Goal: Information Seeking & Learning: Find specific fact

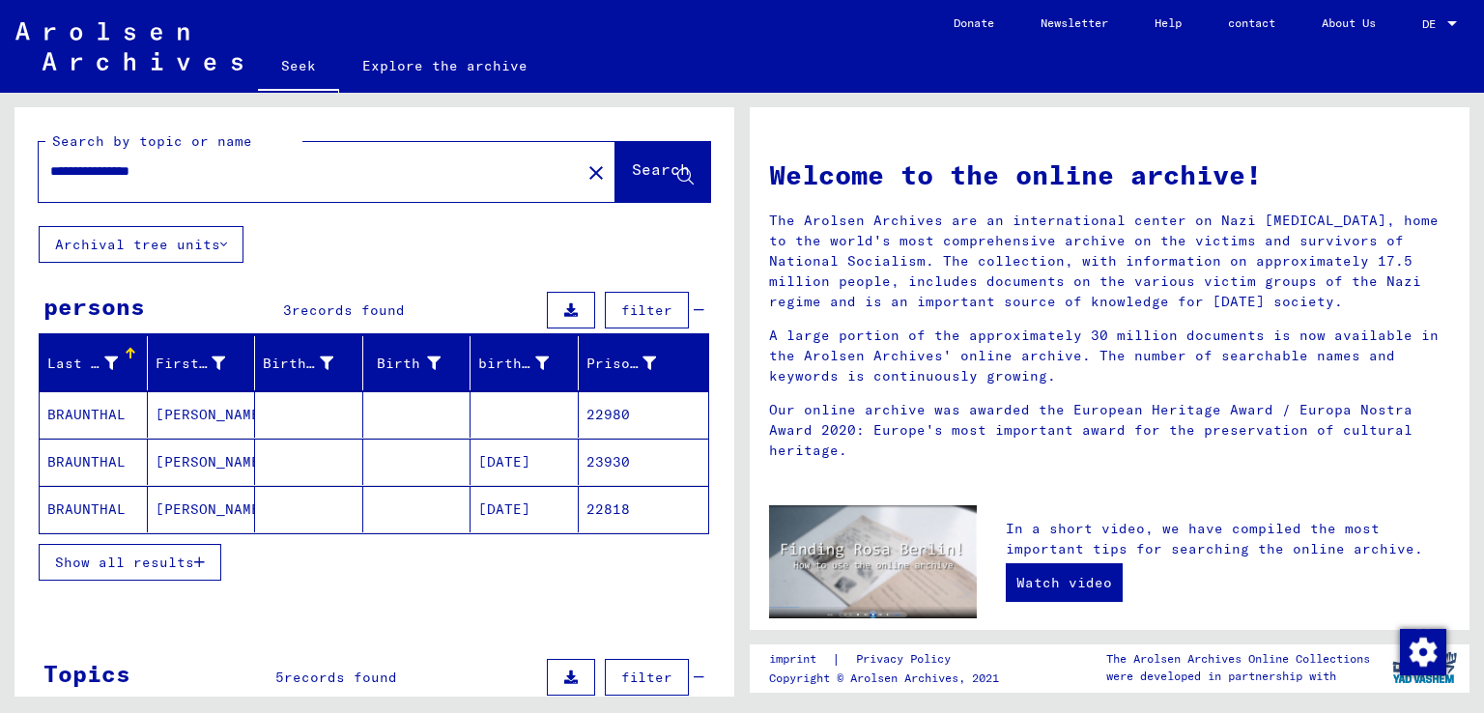
click at [109, 562] on font "Show all results" at bounding box center [124, 561] width 139 height 17
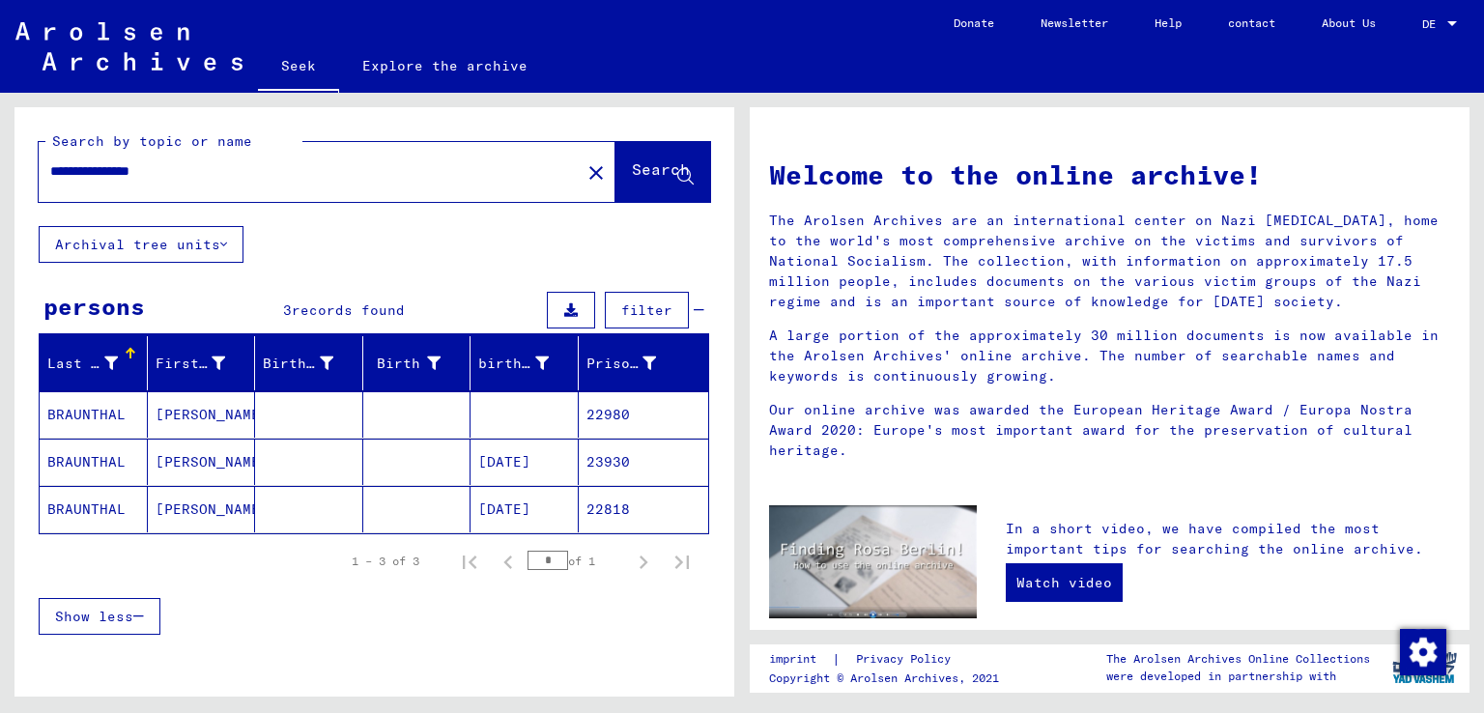
click at [93, 418] on font "BRAUNTHAL" at bounding box center [86, 414] width 78 height 17
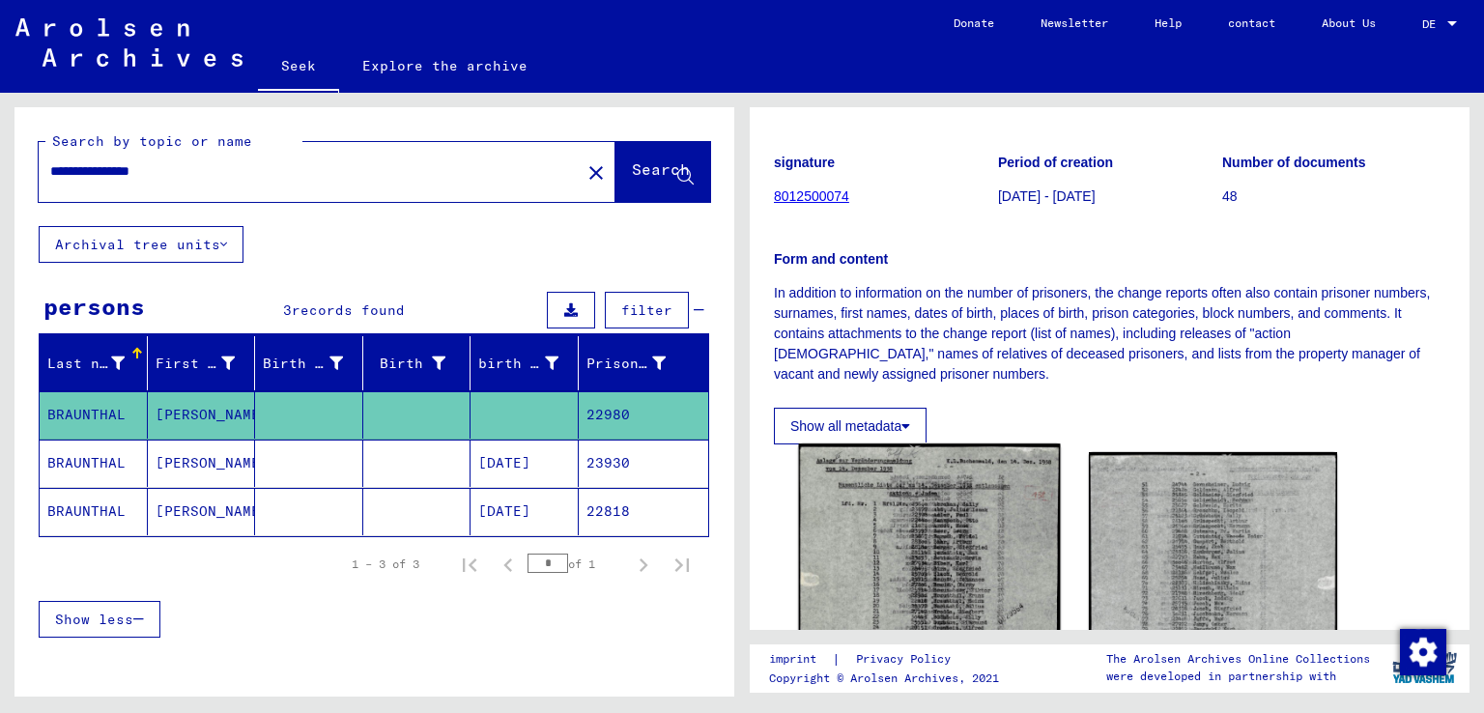
scroll to position [386, 0]
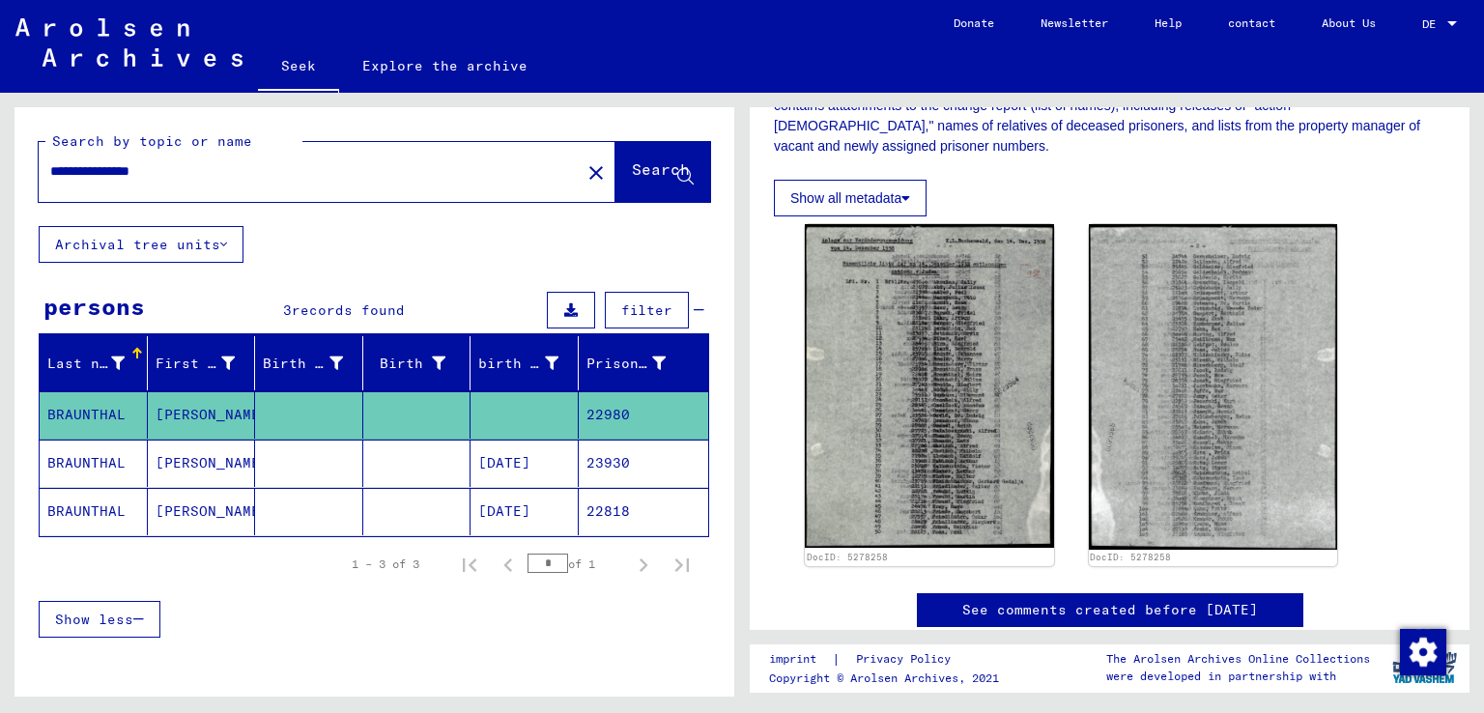
click at [78, 461] on font "BRAUNTHAL" at bounding box center [86, 462] width 78 height 17
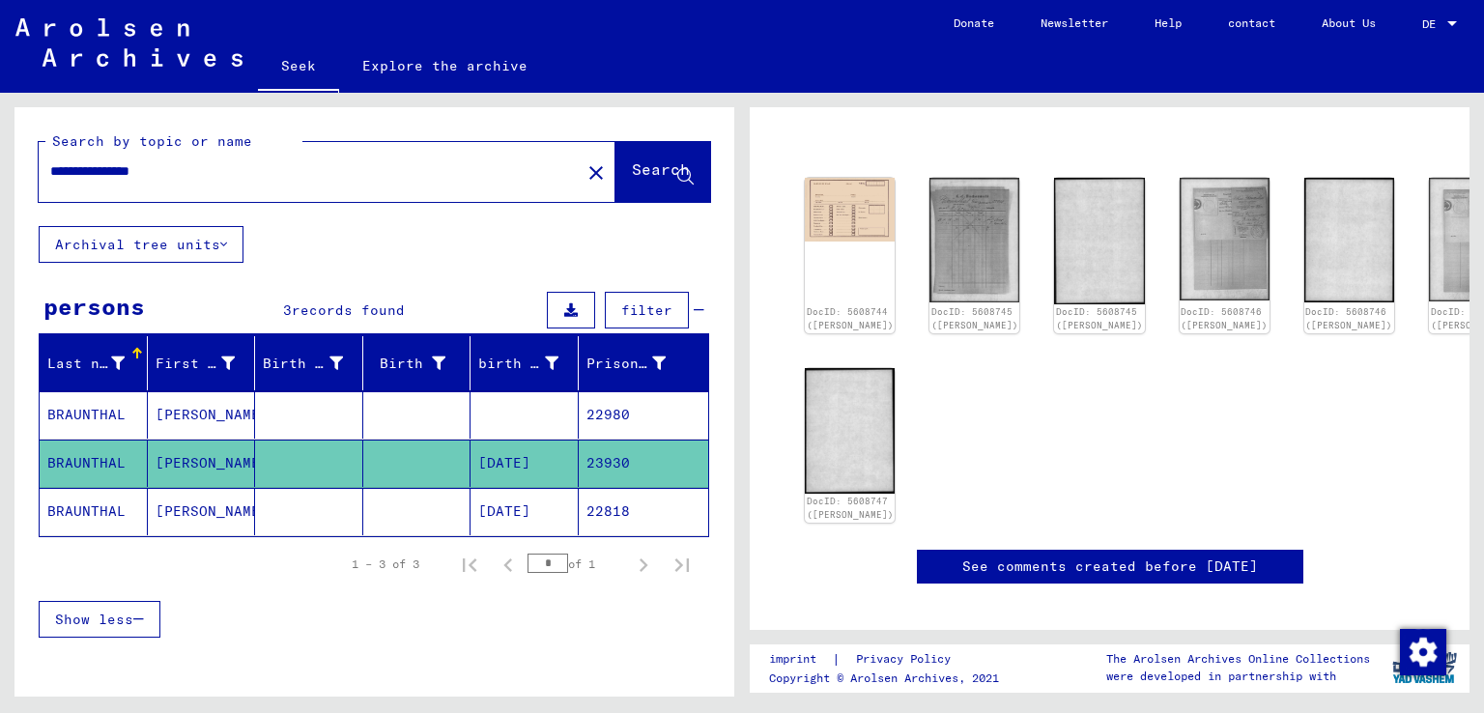
click at [75, 522] on mat-cell "BRAUNTHAL" at bounding box center [94, 511] width 108 height 47
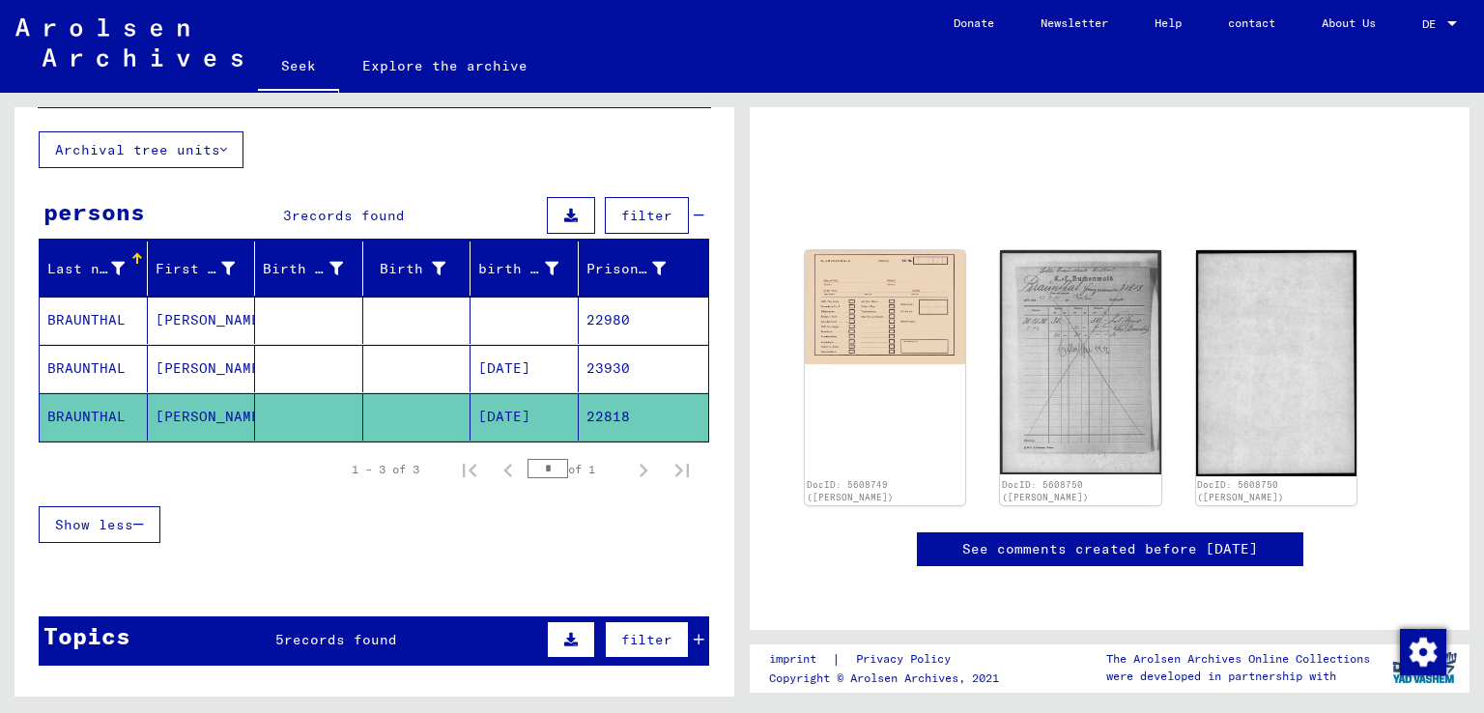
scroll to position [386, 0]
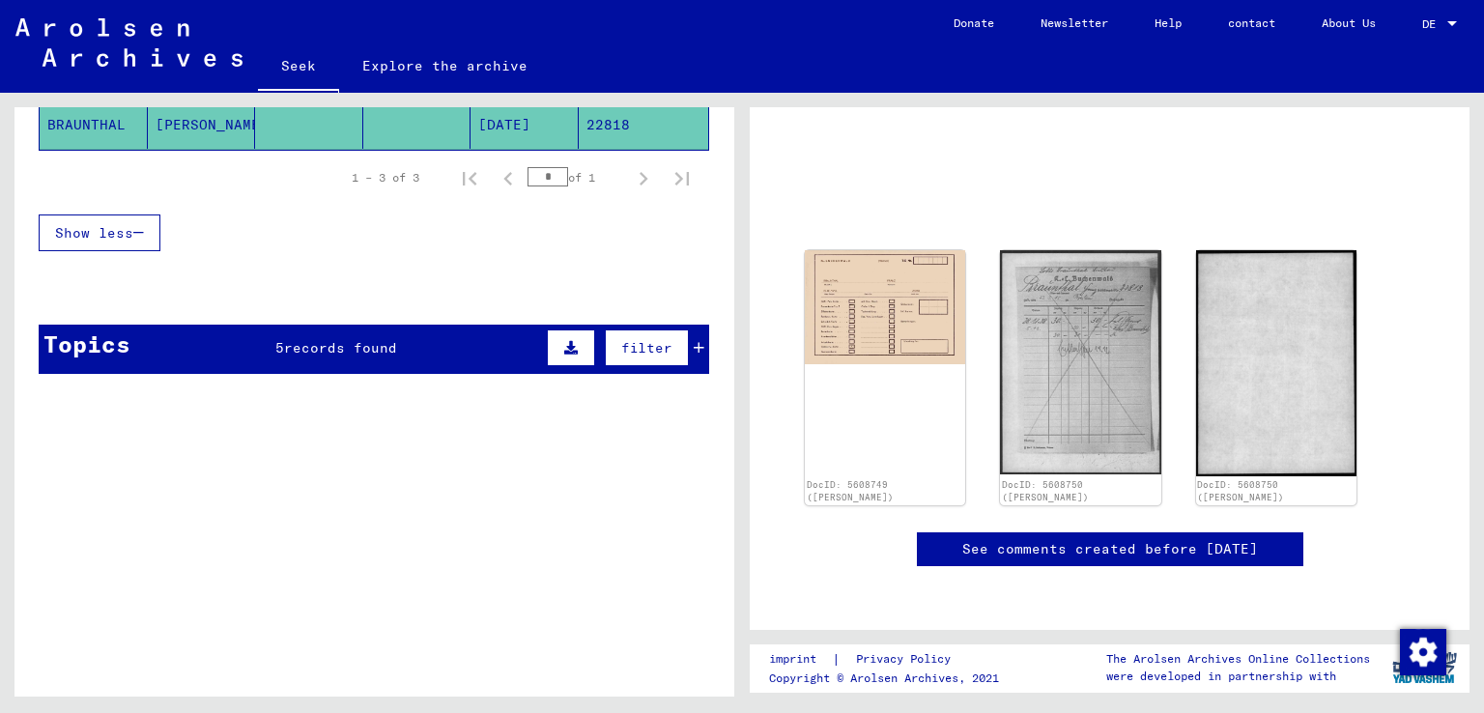
click at [343, 325] on div "Topics 5 records found filter" at bounding box center [374, 349] width 670 height 49
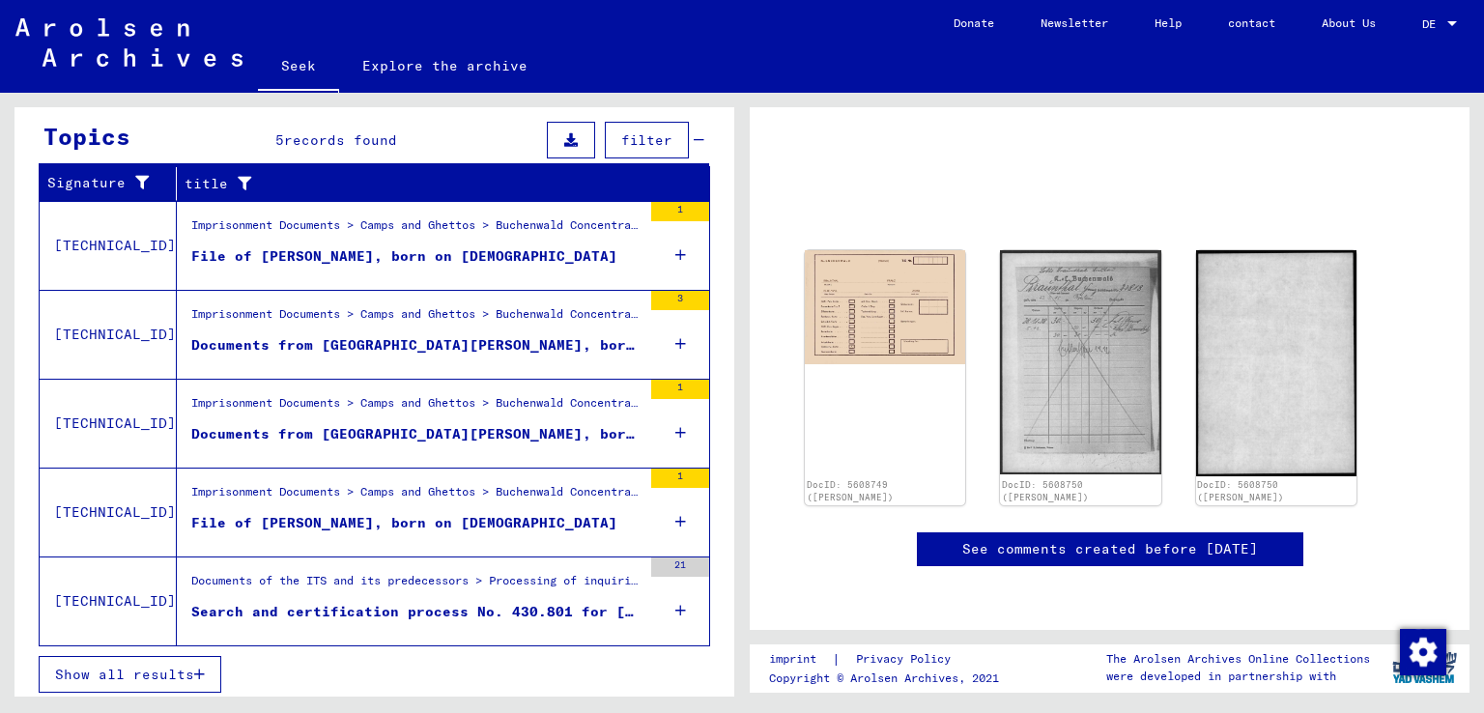
scroll to position [111, 0]
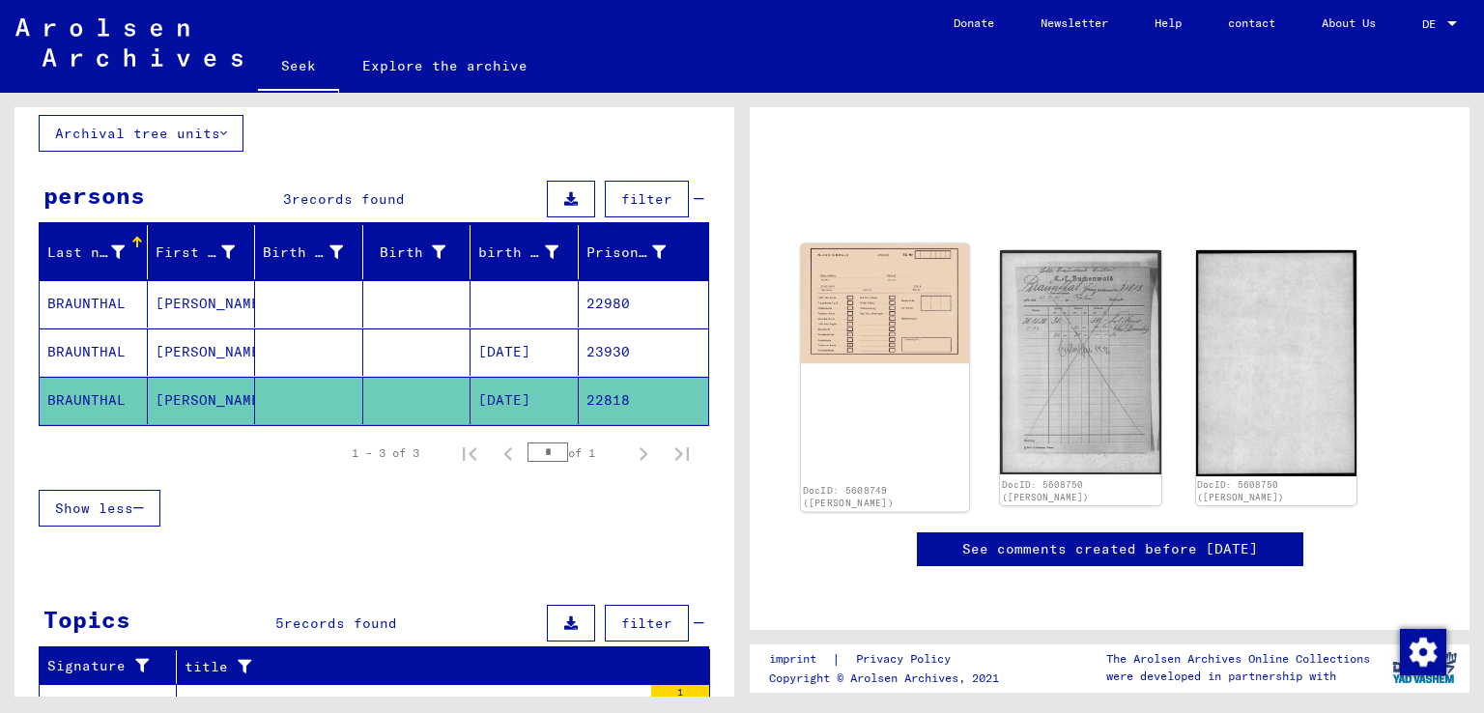
click at [843, 247] on img at bounding box center [885, 304] width 169 height 120
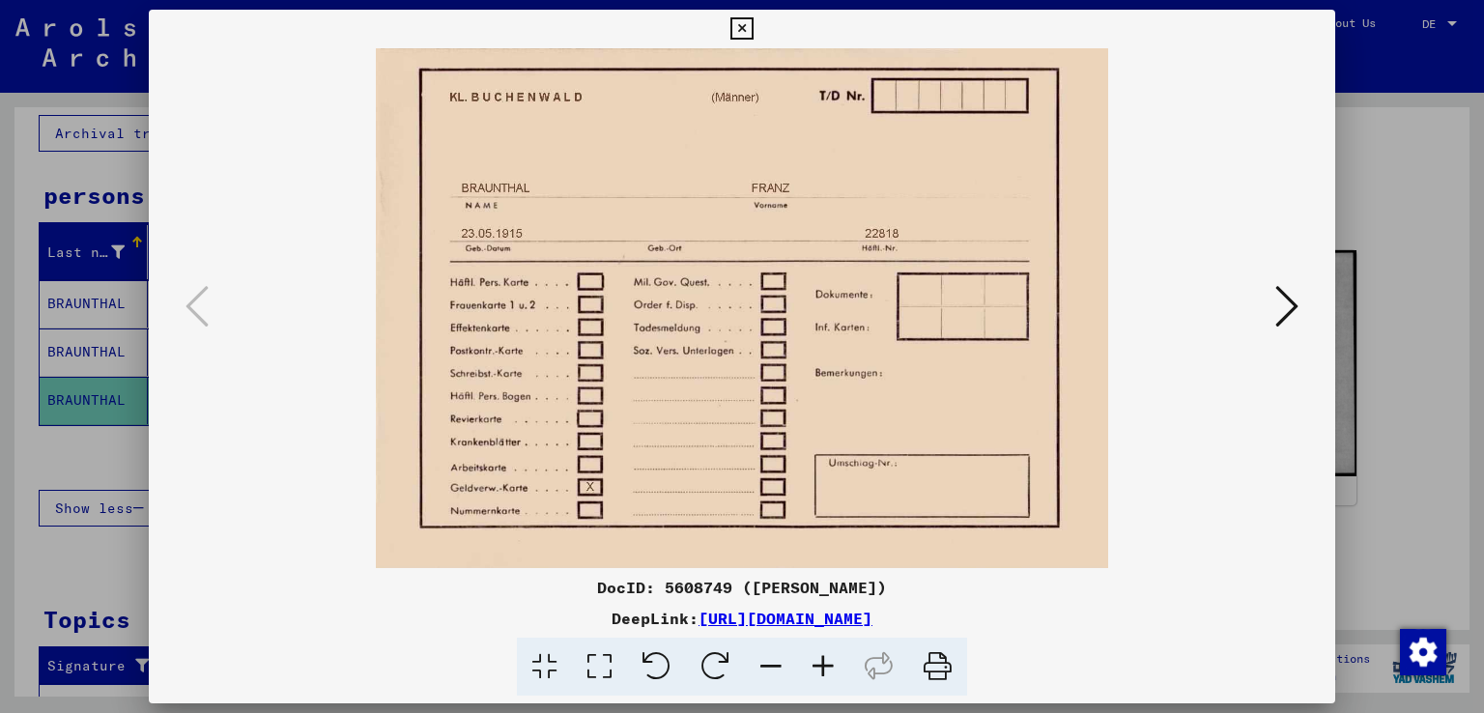
click at [739, 24] on icon at bounding box center [741, 28] width 22 height 23
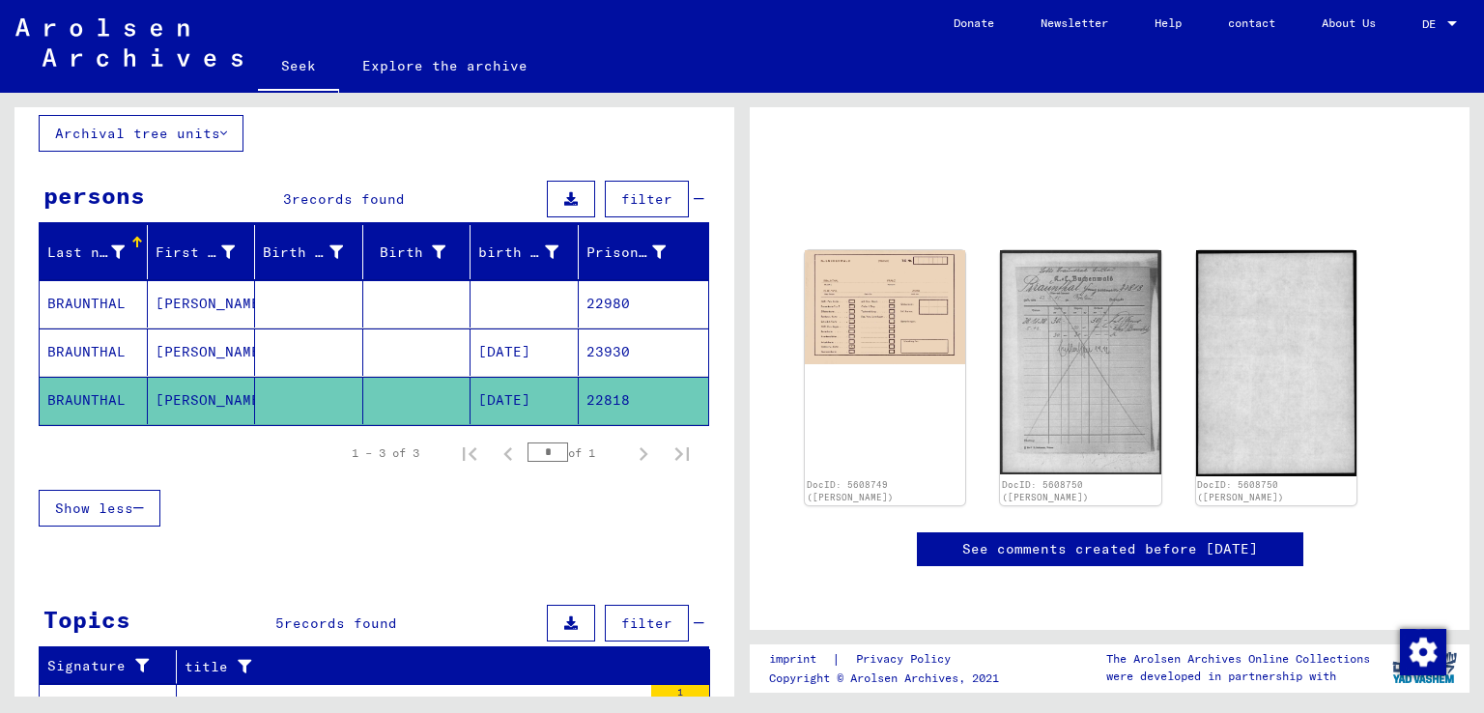
click at [88, 345] on font "BRAUNTHAL" at bounding box center [86, 351] width 78 height 17
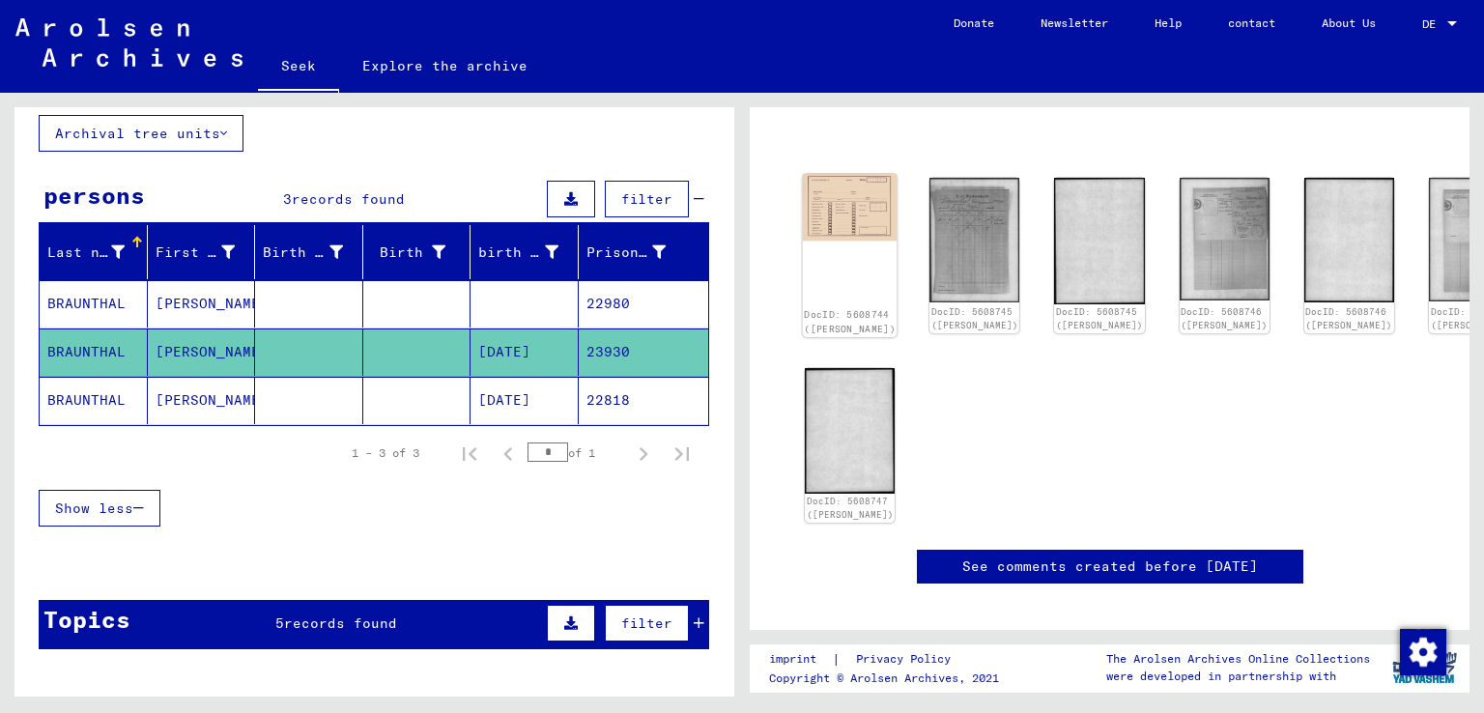
click at [868, 206] on img at bounding box center [850, 207] width 95 height 67
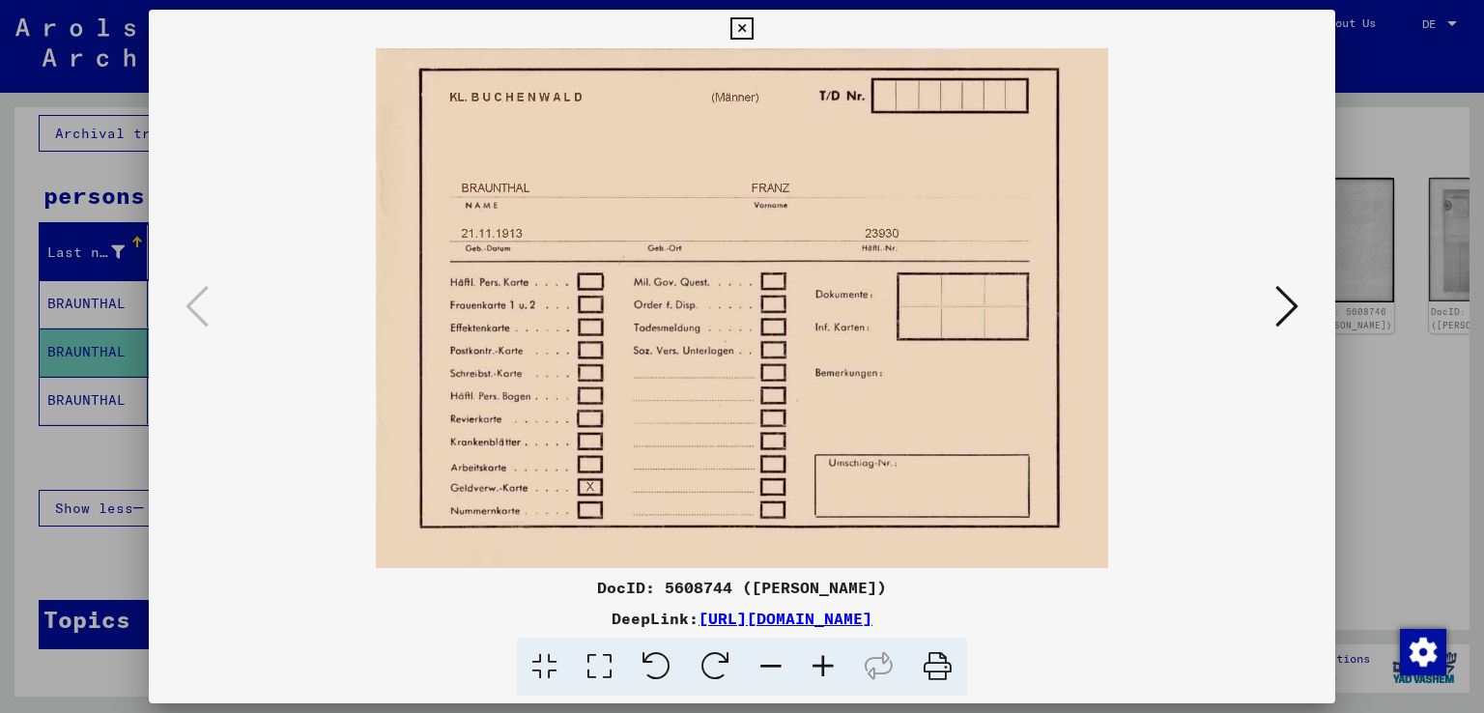
click at [747, 33] on icon at bounding box center [741, 28] width 22 height 23
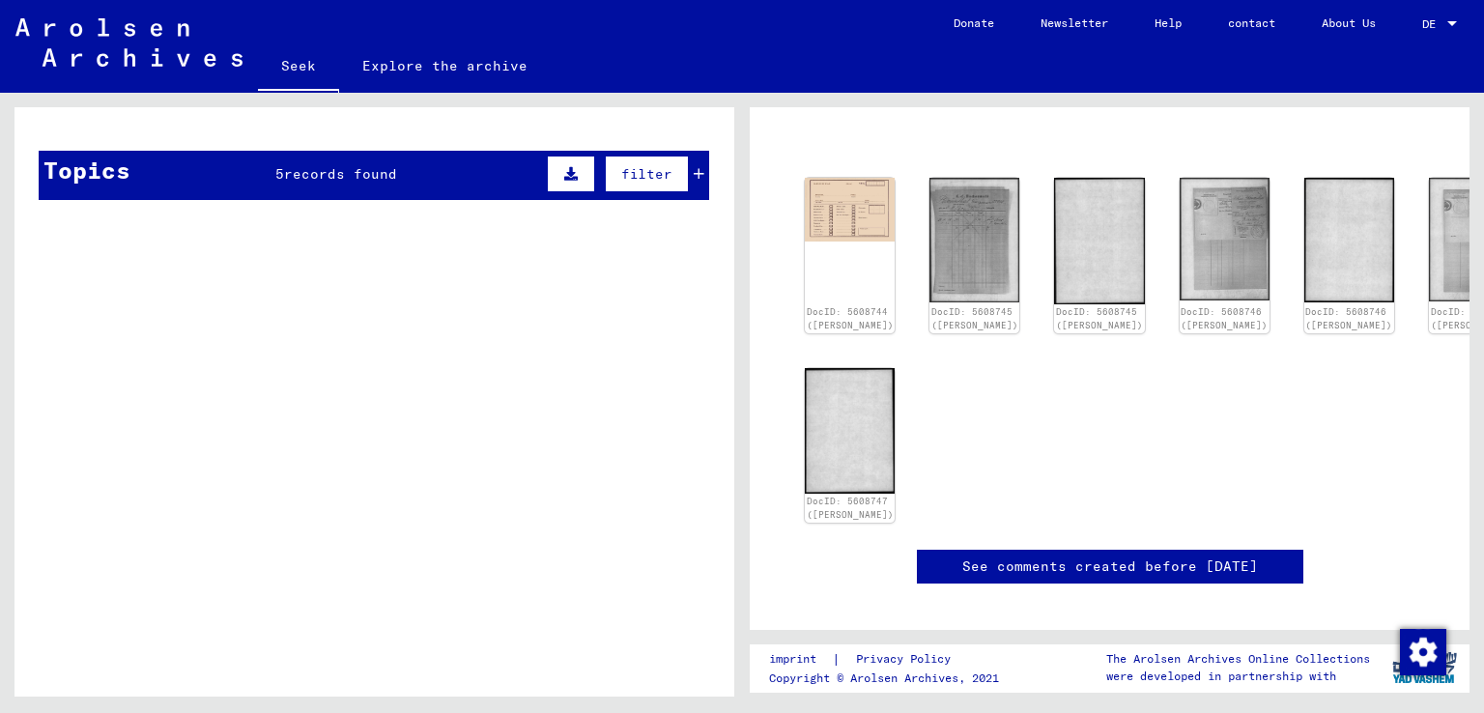
scroll to position [579, 0]
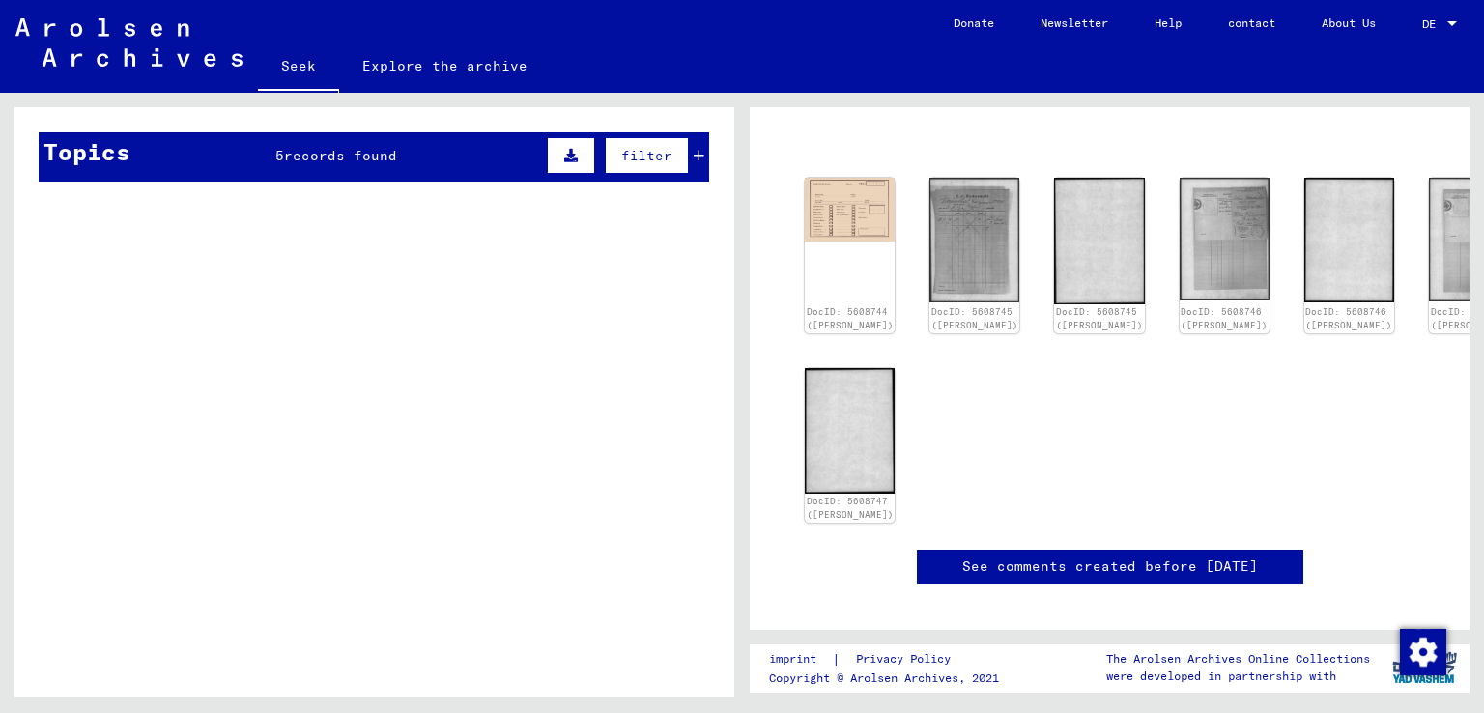
click at [301, 164] on div "Topics 5 records found filter" at bounding box center [374, 156] width 670 height 49
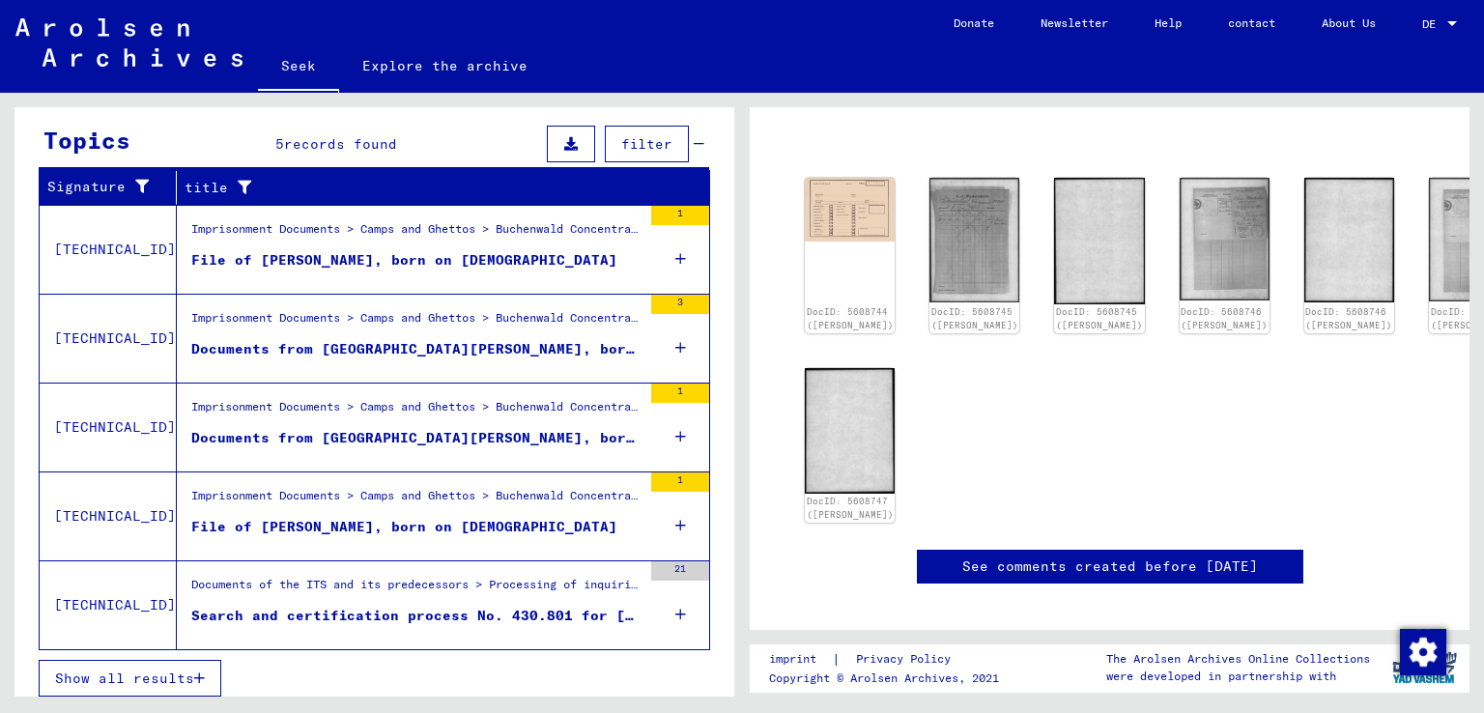
scroll to position [594, 0]
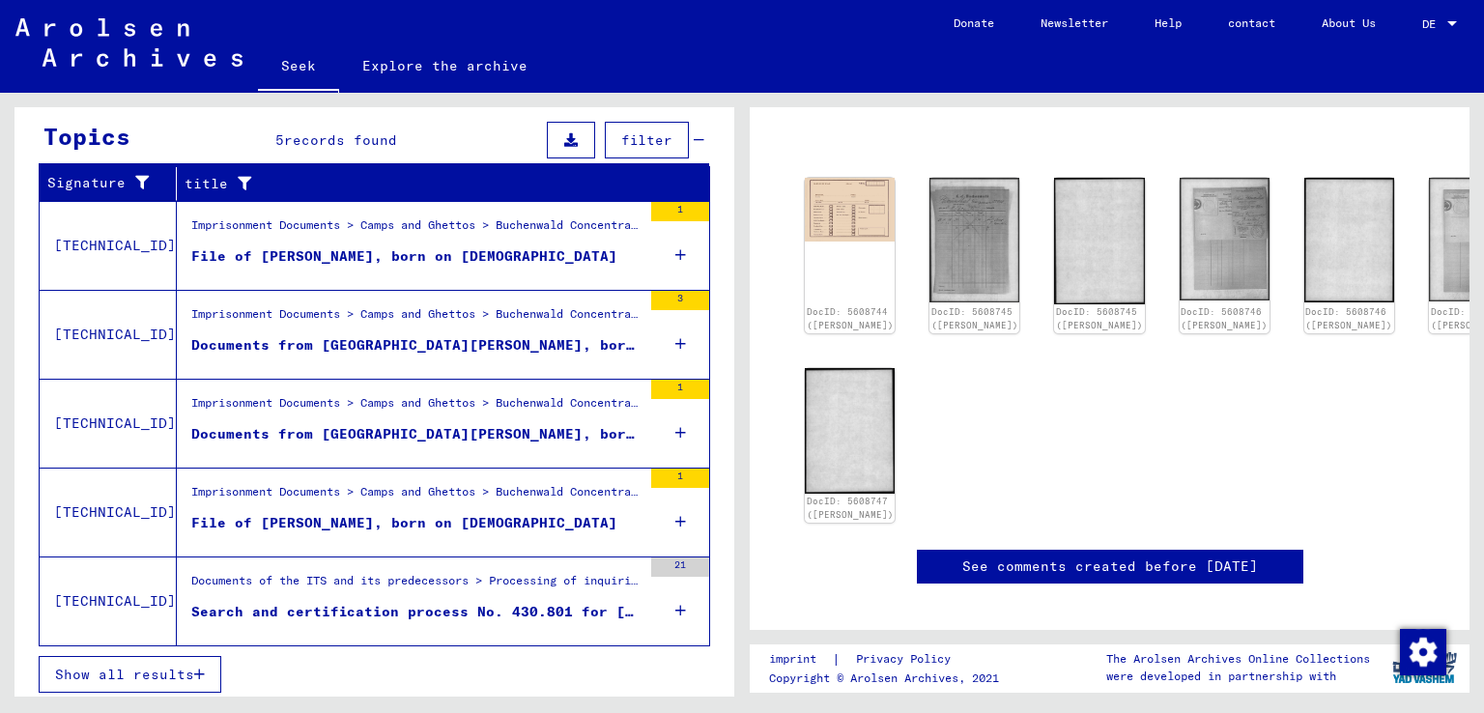
click at [282, 425] on font "Documents from [GEOGRAPHIC_DATA][PERSON_NAME], born on [DEMOGRAPHIC_DATA]" at bounding box center [508, 433] width 635 height 17
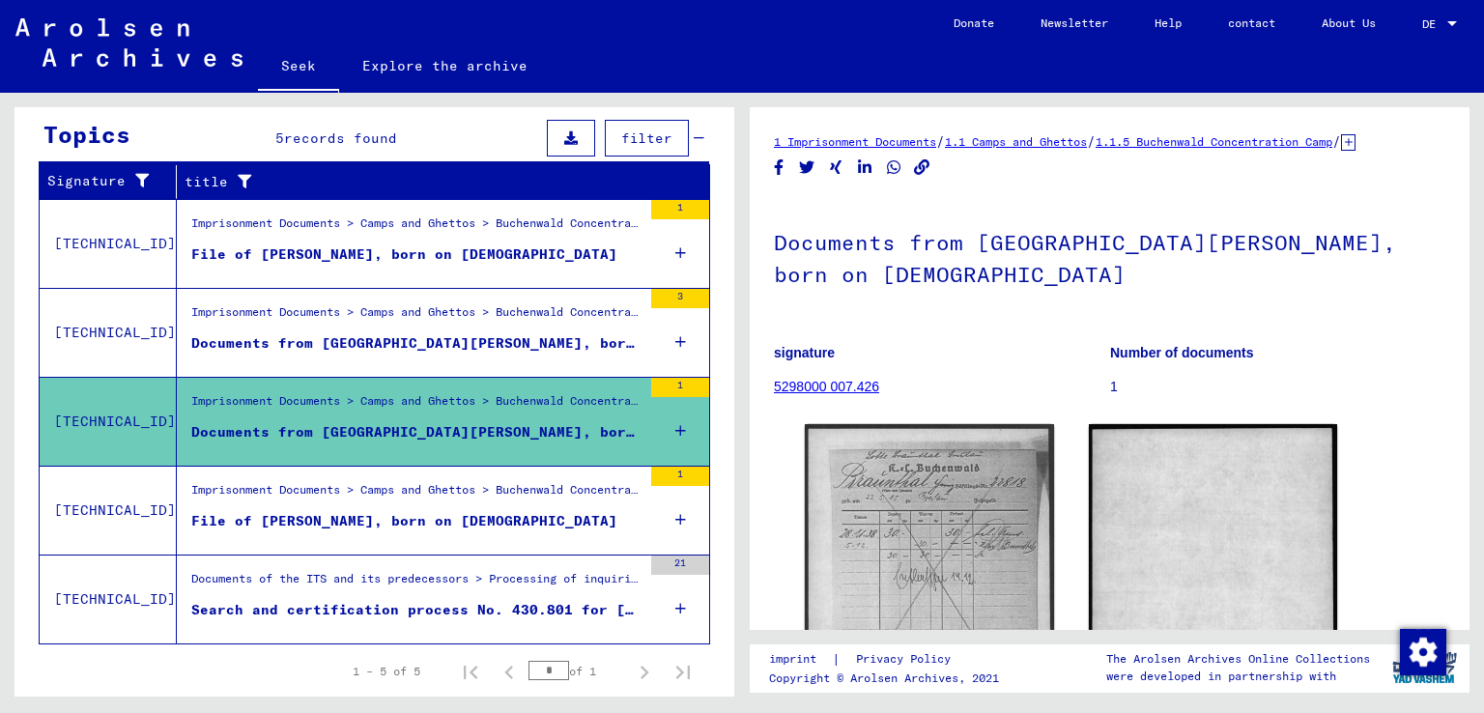
click at [271, 489] on font "Imprisonment Documents > Camps and Ghettos > Buchenwald Concentration Camp > In…" at bounding box center [1154, 489] width 1927 height 14
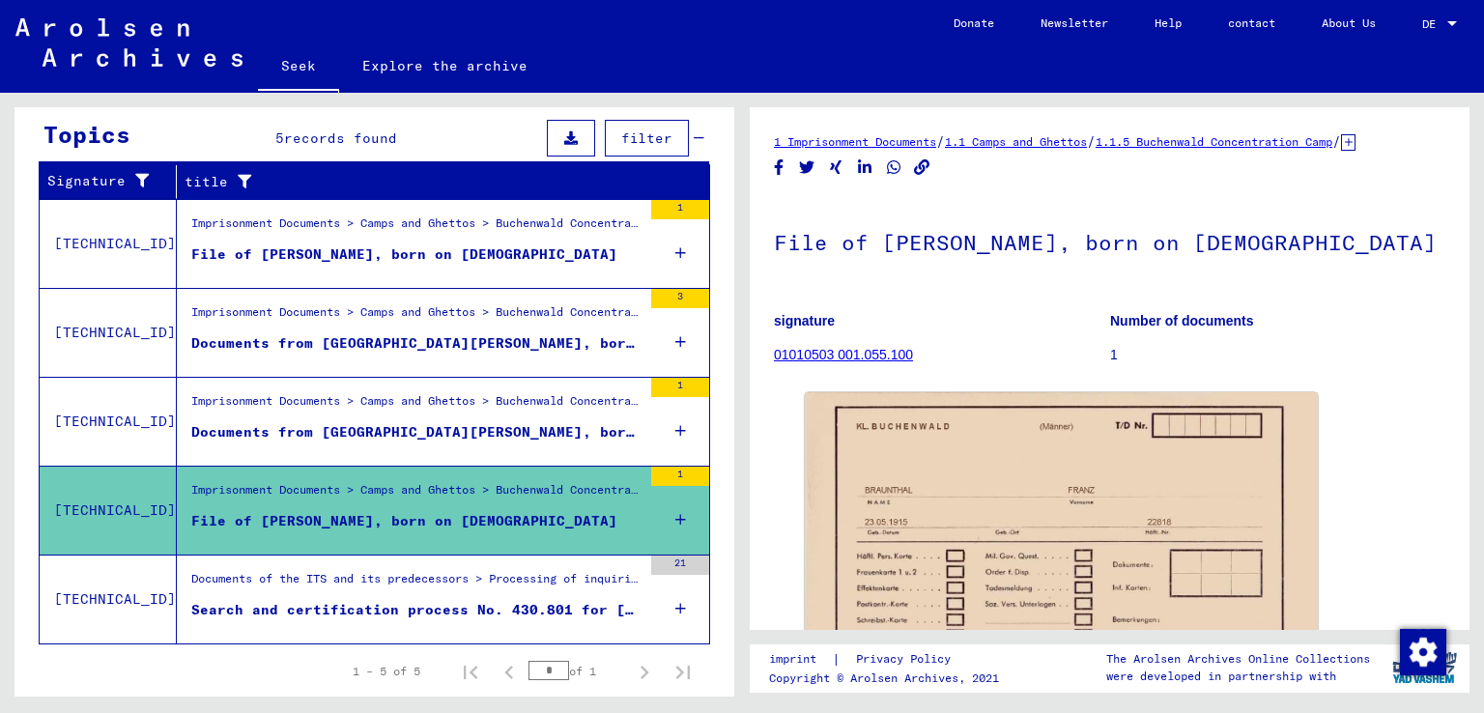
click at [288, 262] on figure "File of [PERSON_NAME], born on [DEMOGRAPHIC_DATA]" at bounding box center [416, 258] width 450 height 29
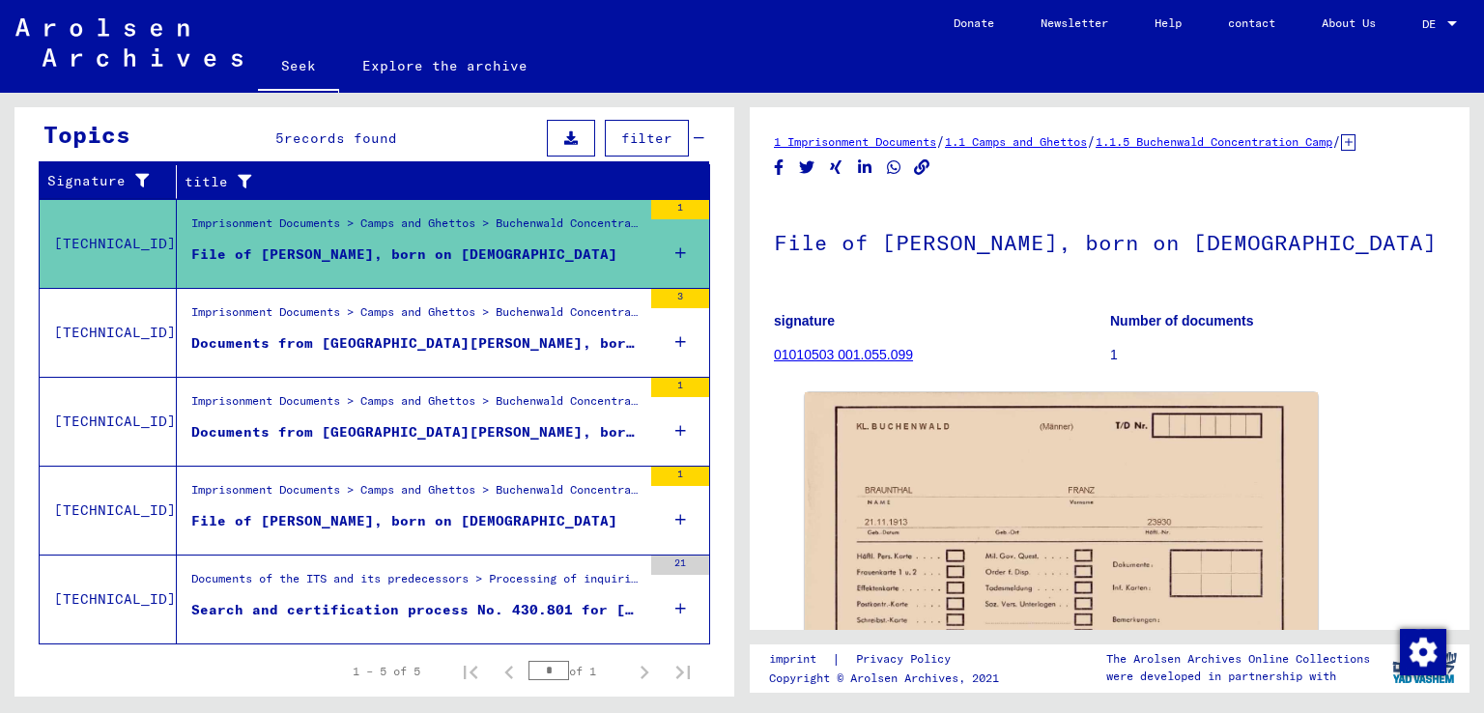
click at [288, 314] on font "Imprisonment Documents > Camps and Ghettos > Buchenwald Concentration Camp > In…" at bounding box center [968, 311] width 1555 height 14
